Goal: Entertainment & Leisure: Consume media (video, audio)

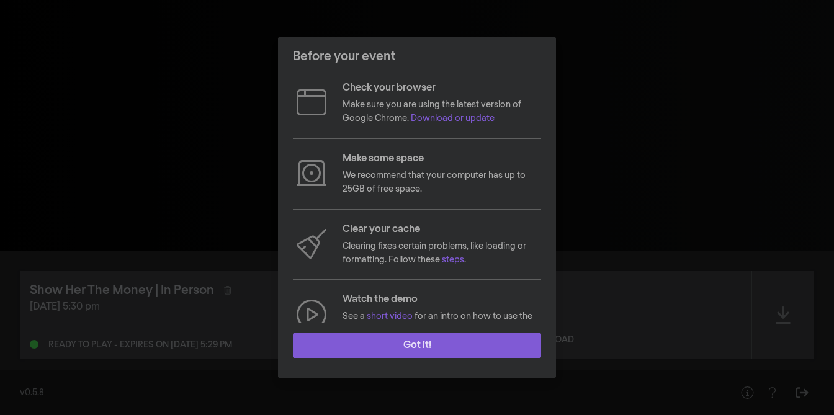
click at [373, 344] on button "Got it!" at bounding box center [417, 345] width 248 height 25
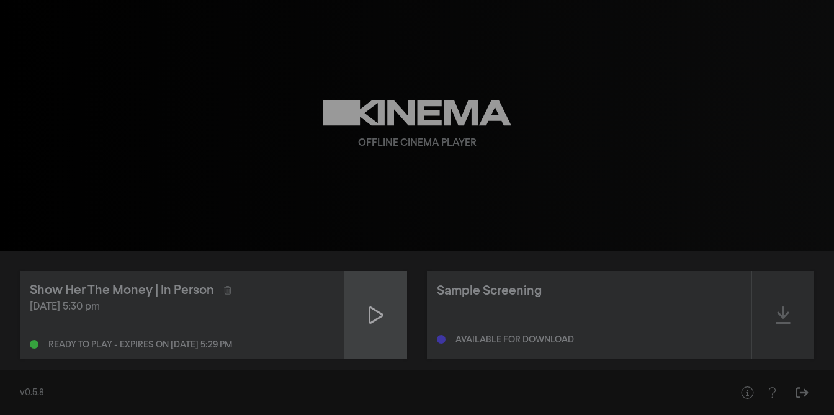
click at [371, 315] on icon at bounding box center [375, 315] width 15 height 20
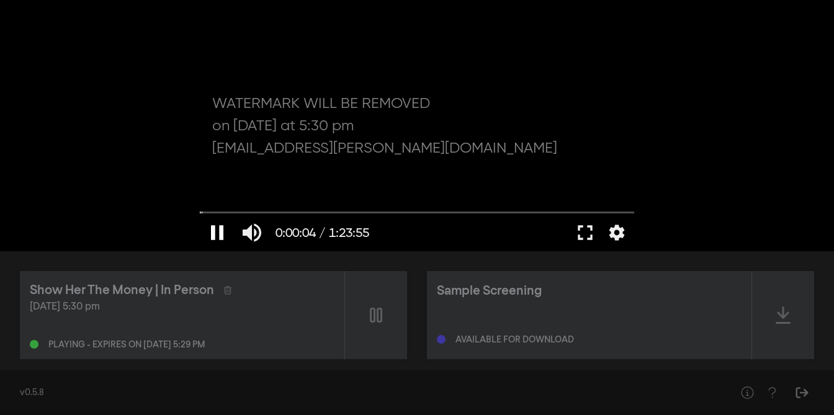
click at [217, 230] on button "pause" at bounding box center [217, 232] width 35 height 37
type input "4.358864"
